Goal: Information Seeking & Learning: Find specific page/section

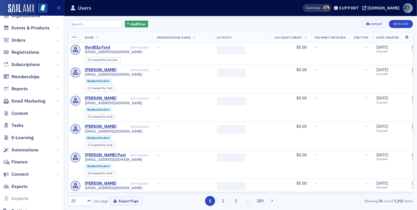
scroll to position [71, 0]
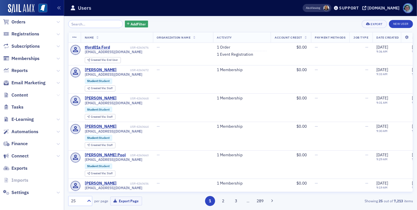
click at [56, 94] on icon at bounding box center [57, 95] width 3 height 3
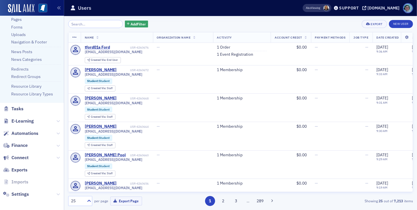
scroll to position [158, 0]
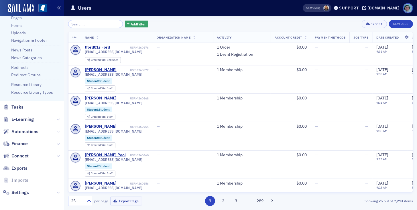
click at [56, 133] on button at bounding box center [57, 132] width 3 height 6
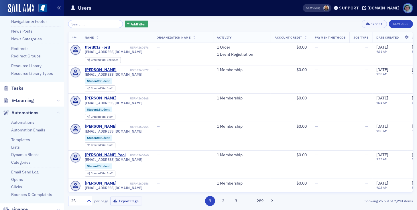
scroll to position [186, 0]
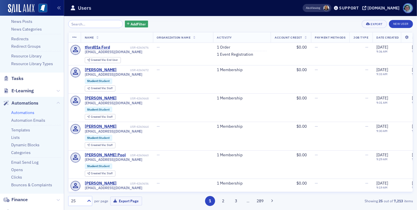
click at [19, 111] on link "Automations" at bounding box center [22, 112] width 23 height 5
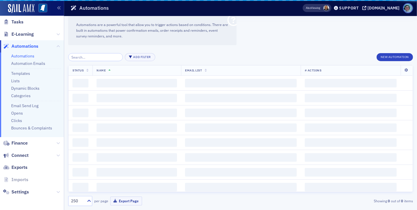
scroll to position [126, 0]
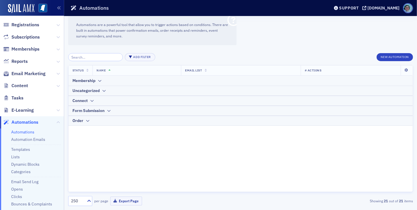
scroll to position [40, 0]
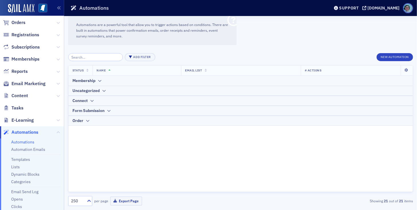
click at [51, 96] on span "Content" at bounding box center [32, 96] width 64 height 12
click at [56, 94] on icon at bounding box center [57, 95] width 3 height 3
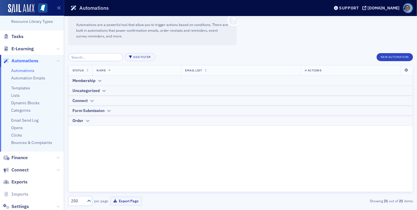
scroll to position [212, 0]
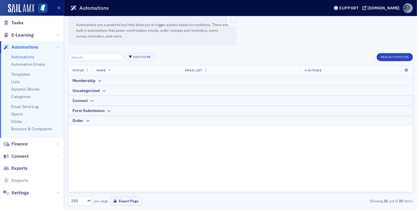
click at [56, 155] on icon at bounding box center [57, 156] width 3 height 3
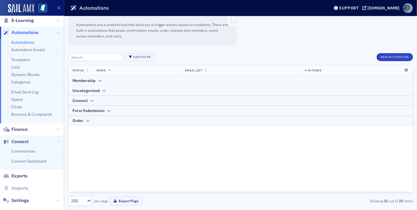
scroll to position [235, 0]
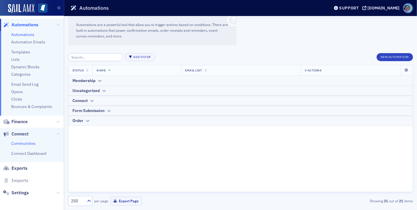
click at [21, 143] on link "Communities" at bounding box center [23, 143] width 24 height 5
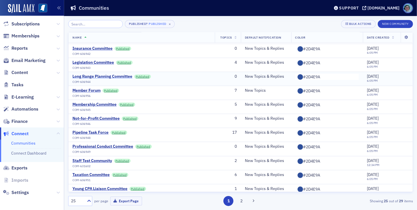
scroll to position [201, 0]
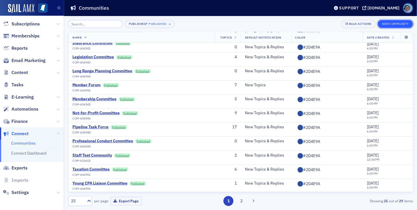
click at [386, 23] on button "New Community" at bounding box center [395, 24] width 35 height 8
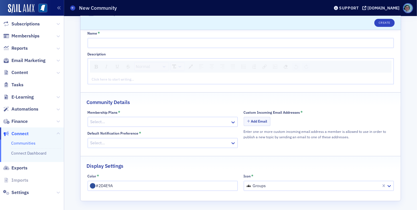
scroll to position [31, 0]
click at [73, 9] on icon at bounding box center [73, 8] width 2 height 3
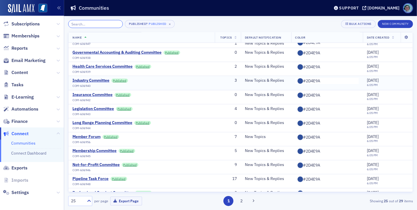
scroll to position [201, 0]
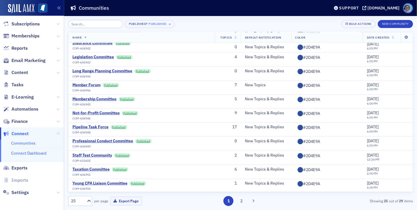
click at [36, 153] on link "Connect Dashboard" at bounding box center [28, 153] width 35 height 5
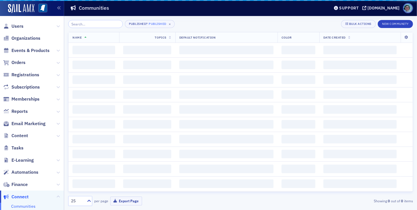
scroll to position [63, 0]
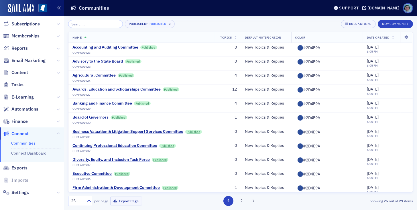
click at [82, 23] on input "search" at bounding box center [95, 24] width 55 height 8
click at [353, 20] on button "Bulk Actions" at bounding box center [358, 24] width 35 height 8
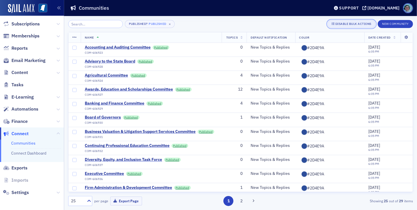
click at [353, 20] on button "Disable Bulk Actions" at bounding box center [351, 24] width 49 height 8
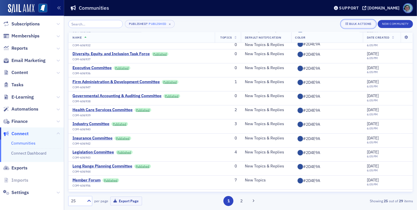
scroll to position [201, 0]
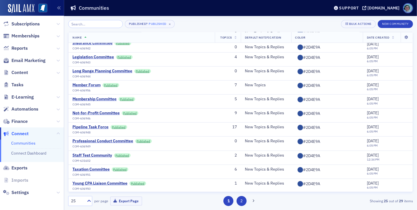
click at [242, 199] on button "2" at bounding box center [242, 201] width 10 height 10
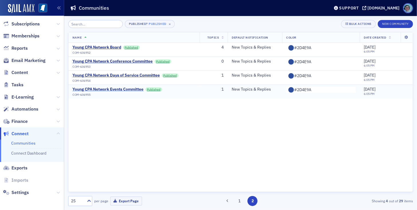
click at [133, 88] on div "Young CPA Network Events Committee" at bounding box center [107, 89] width 71 height 5
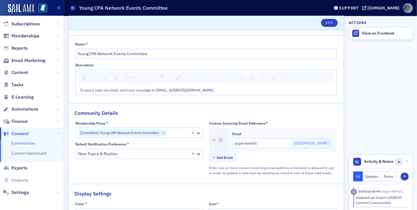
scroll to position [48, 0]
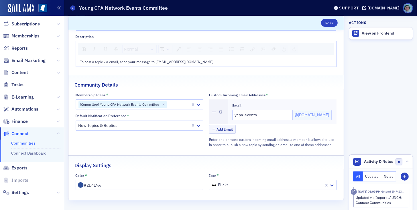
click at [155, 124] on div at bounding box center [134, 125] width 112 height 7
click at [169, 150] on fieldset "Community Details Membership Plans * [Committee] Young CPA Network Events Commi…" at bounding box center [205, 113] width 275 height 77
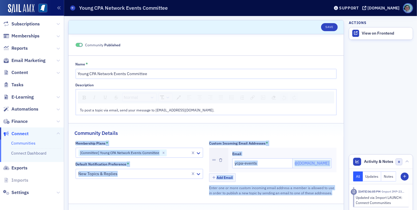
drag, startPoint x: 199, startPoint y: 135, endPoint x: 332, endPoint y: 201, distance: 148.7
click at [332, 201] on div "Community Published Name * Young CPA Network Events Committee Description Norma…" at bounding box center [205, 141] width 263 height 198
click at [332, 200] on div "Community Published Name * Young CPA Network Events Committee Description Norma…" at bounding box center [205, 141] width 263 height 198
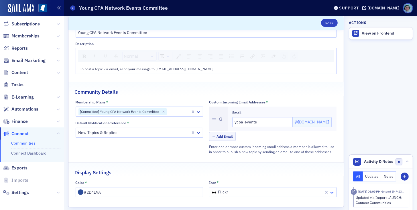
scroll to position [48, 0]
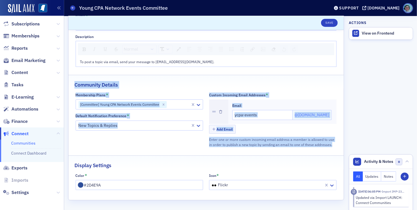
drag, startPoint x: 331, startPoint y: 147, endPoint x: 70, endPoint y: 84, distance: 269.2
click at [70, 84] on fieldset "Community Details Membership Plans * [Committee] Young CPA Network Events Commi…" at bounding box center [205, 113] width 275 height 77
click at [121, 88] on fieldset "Community Details Membership Plans * [Committee] Young CPA Network Events Commi…" at bounding box center [205, 113] width 275 height 77
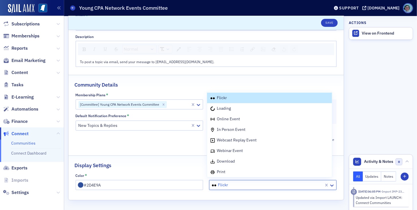
click at [310, 181] on div "flickr" at bounding box center [266, 185] width 115 height 8
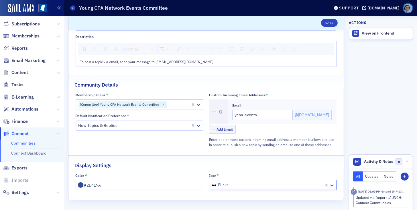
click at [310, 181] on div "flickr" at bounding box center [266, 185] width 115 height 8
click at [258, 172] on fieldset "Display Settings Color * #2D4E9A Icon * flickr" at bounding box center [205, 174] width 275 height 37
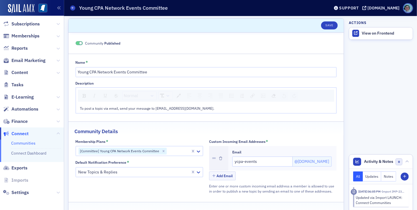
scroll to position [0, 0]
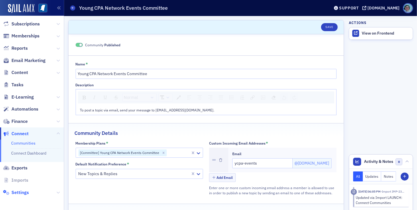
click at [21, 193] on span "Settings" at bounding box center [19, 193] width 17 height 6
select select "US"
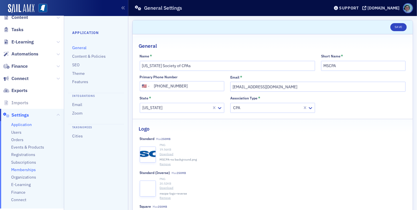
scroll to position [129, 0]
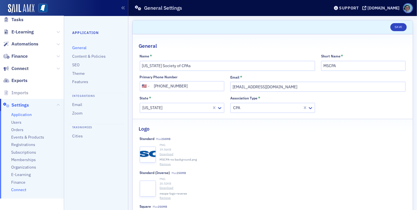
click at [23, 190] on span "Connect" at bounding box center [18, 190] width 15 height 5
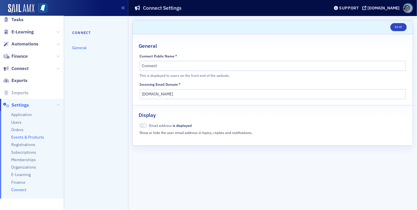
click at [20, 137] on span "Events & Products" at bounding box center [27, 137] width 33 height 5
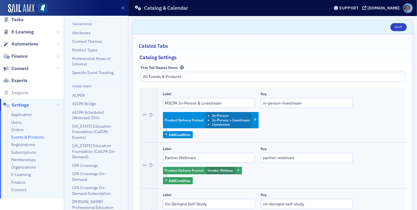
scroll to position [222, 0]
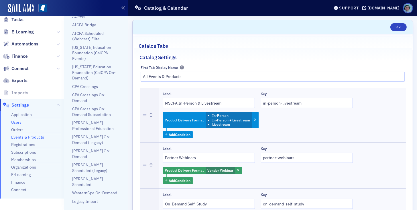
click at [15, 121] on span "Users" at bounding box center [16, 122] width 10 height 5
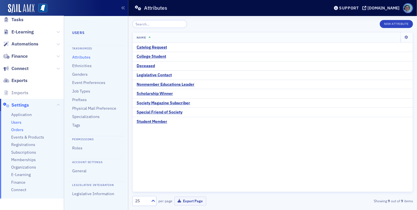
click at [19, 129] on span "Orders" at bounding box center [17, 129] width 12 height 5
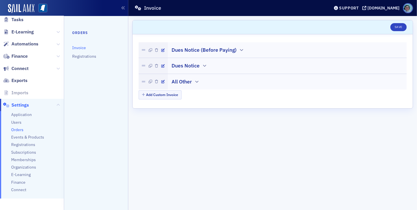
click at [200, 66] on div "Dues Notice" at bounding box center [287, 62] width 231 height 13
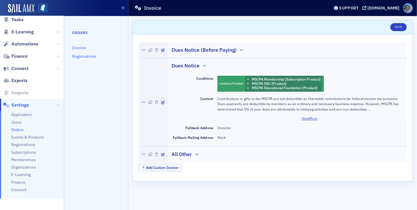
click at [85, 58] on link "Registrations" at bounding box center [84, 56] width 24 height 5
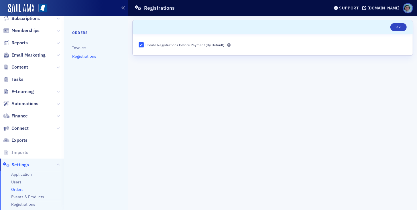
scroll to position [43, 0]
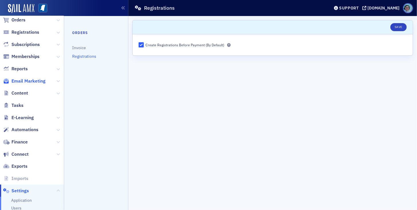
click at [23, 79] on span "Email Marketing" at bounding box center [28, 81] width 34 height 6
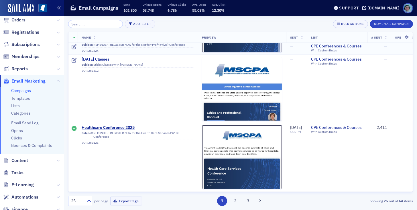
scroll to position [57, 0]
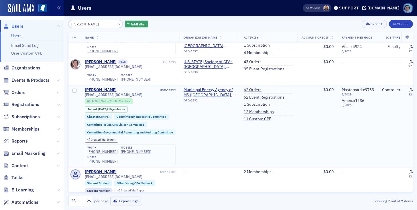
scroll to position [119, 0]
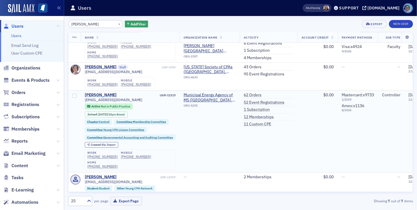
type input "lydia"
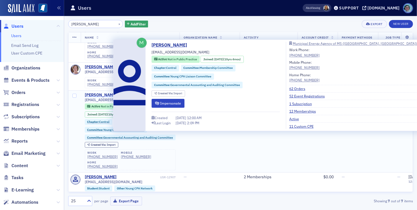
click at [108, 93] on div "Lydia Windham" at bounding box center [101, 95] width 32 height 5
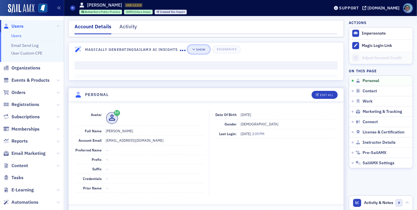
click at [202, 52] on button "Show" at bounding box center [198, 50] width 21 height 8
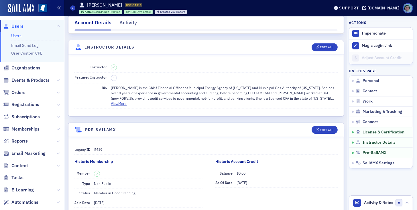
scroll to position [1229, 0]
click at [123, 101] on button "View More" at bounding box center [119, 103] width 16 height 5
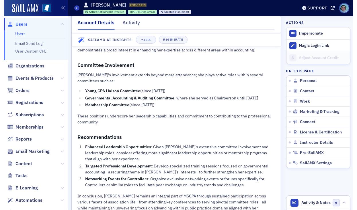
scroll to position [235, 0]
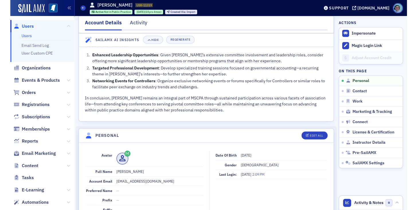
scroll to position [297, 0]
